Goal: Find specific page/section: Find specific page/section

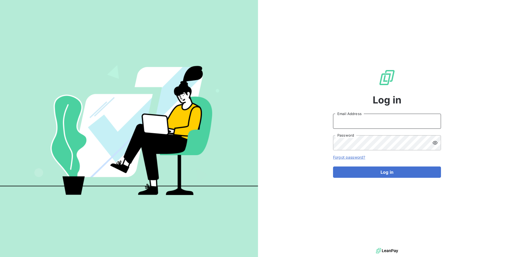
type input "[PERSON_NAME][EMAIL_ADDRESS][DOMAIN_NAME]"
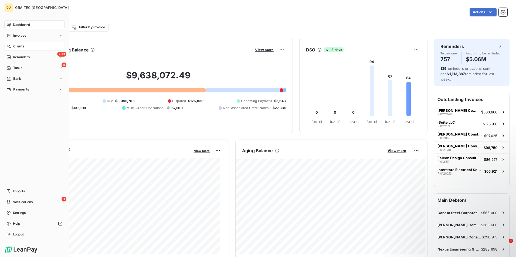
click at [19, 45] on span "Clients" at bounding box center [18, 46] width 11 height 5
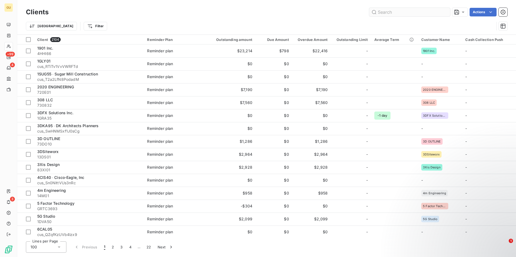
click at [405, 13] on input "text" at bounding box center [409, 12] width 81 height 9
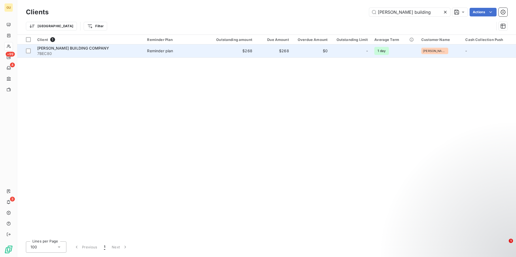
type input "[PERSON_NAME] building"
click at [115, 49] on div "[PERSON_NAME] BUILDING COMPANY" at bounding box center [88, 48] width 103 height 5
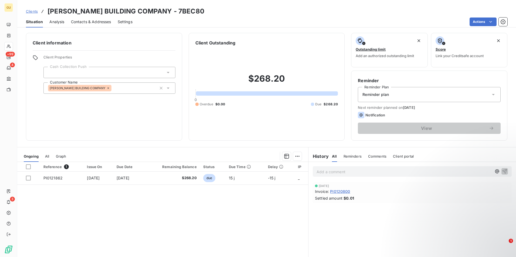
click at [356, 170] on p "Add a comment ﻿" at bounding box center [403, 172] width 175 height 7
click at [347, 172] on p "Add a comment ﻿" at bounding box center [403, 172] width 175 height 7
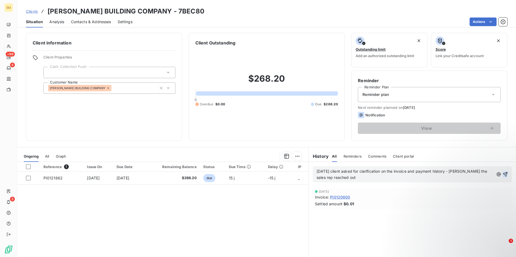
click at [502, 172] on icon "button" at bounding box center [504, 174] width 5 height 5
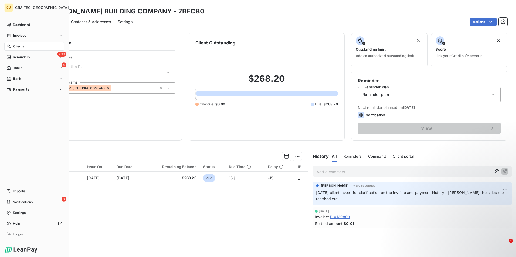
click at [22, 46] on span "Clients" at bounding box center [18, 46] width 11 height 5
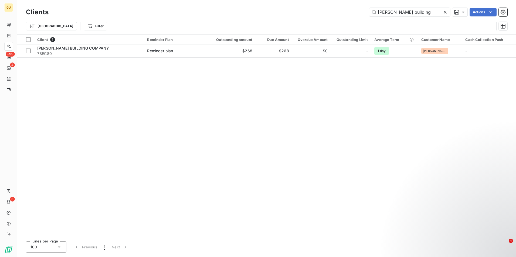
drag, startPoint x: 411, startPoint y: 9, endPoint x: 365, endPoint y: 15, distance: 46.5
click at [365, 15] on div "[PERSON_NAME] building Actions" at bounding box center [281, 12] width 452 height 9
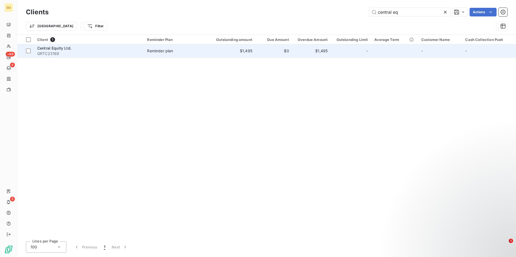
type input "central eq"
click at [53, 47] on span "Central Equity Ltd." at bounding box center [54, 48] width 34 height 5
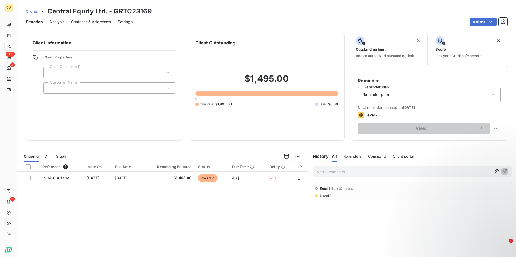
click at [350, 172] on p "Add a comment ﻿" at bounding box center [403, 172] width 175 height 7
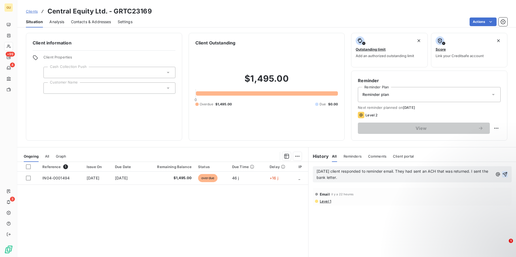
click at [503, 175] on icon "button" at bounding box center [505, 174] width 5 height 5
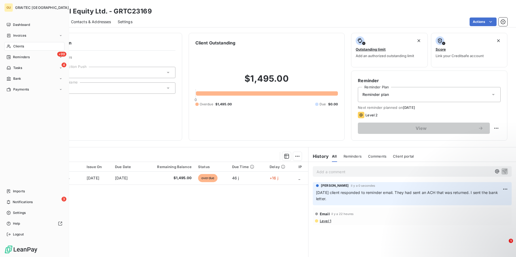
click at [18, 46] on span "Clients" at bounding box center [18, 46] width 11 height 5
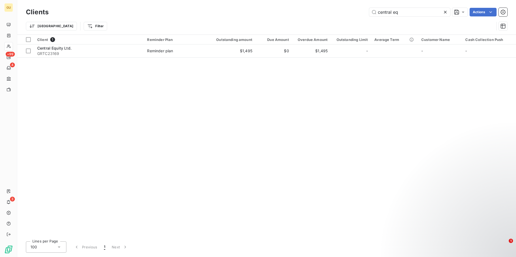
drag, startPoint x: 410, startPoint y: 12, endPoint x: 325, endPoint y: 6, distance: 85.4
click at [325, 6] on div "Clients central eq Actions Trier Filter" at bounding box center [266, 17] width 499 height 35
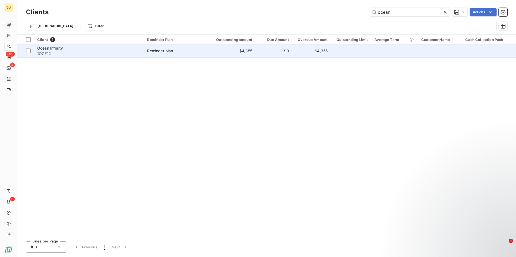
type input "ocean"
click at [50, 48] on span "Ocean Infinity" at bounding box center [50, 48] width 26 height 5
